Goal: Task Accomplishment & Management: Manage account settings

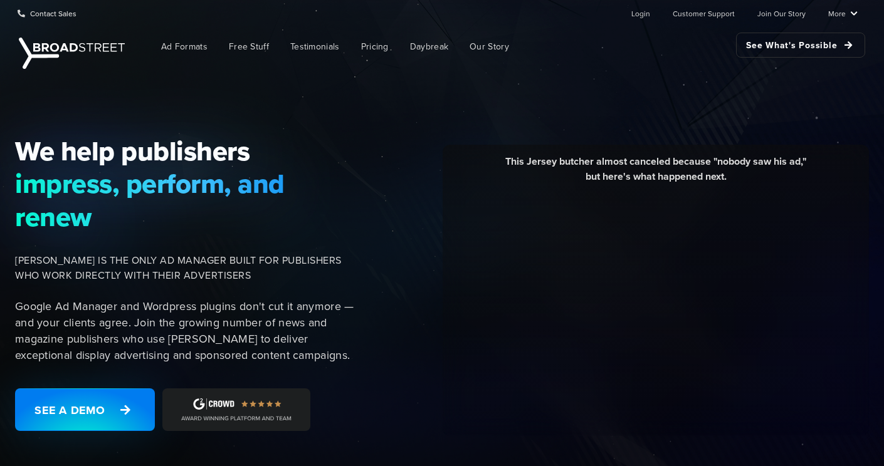
click at [633, 26] on nav "Ad Formats Free Stuff Testimonials Pricing Daybreak Our Story See What's Possib…" at bounding box center [499, 46] width 734 height 41
click at [656, 9] on ul "Login Customer Support Join Our Story More Resources Blog Partners Case Studies…" at bounding box center [734, 13] width 246 height 25
click at [649, 13] on link "Login" at bounding box center [640, 13] width 19 height 25
click at [648, 11] on link "Login" at bounding box center [640, 13] width 19 height 25
